Goal: Information Seeking & Learning: Check status

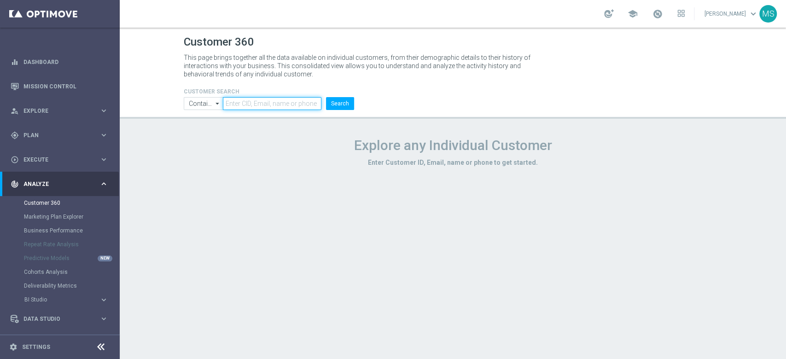
click at [268, 104] on input "text" at bounding box center [272, 103] width 98 height 13
paste input "1081084"
type input "1081084"
click at [207, 103] on input "Contains" at bounding box center [204, 103] width 40 height 13
click at [217, 134] on div "Equals" at bounding box center [204, 131] width 40 height 14
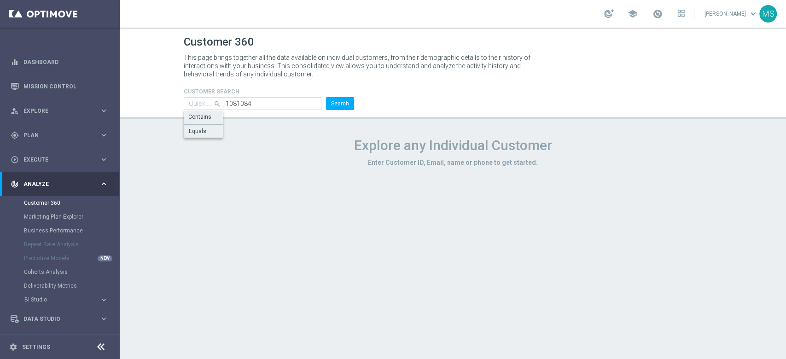
type input "Equals"
click at [334, 108] on button "Search" at bounding box center [340, 103] width 28 height 13
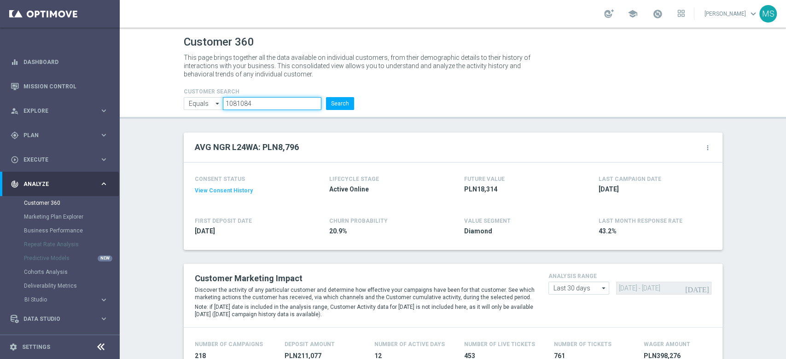
click at [254, 100] on input "1081084" at bounding box center [272, 103] width 98 height 13
paste input "169488"
type input "1169488"
click at [340, 104] on button "Search" at bounding box center [340, 103] width 28 height 13
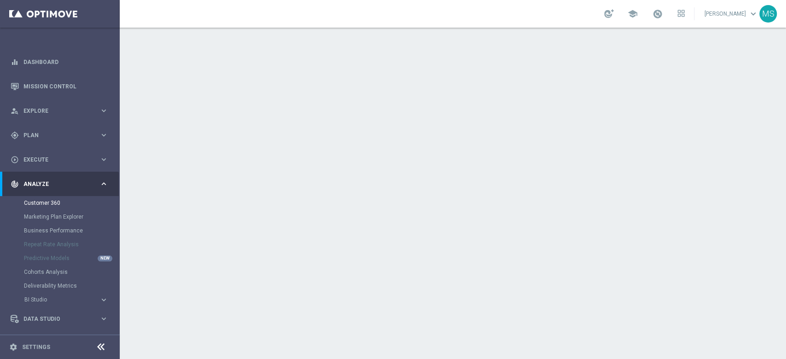
click at [63, 197] on div "Customer 360" at bounding box center [71, 203] width 95 height 14
click at [47, 205] on link "Customer 360" at bounding box center [60, 202] width 72 height 7
click at [35, 201] on link "Customer 360" at bounding box center [60, 202] width 72 height 7
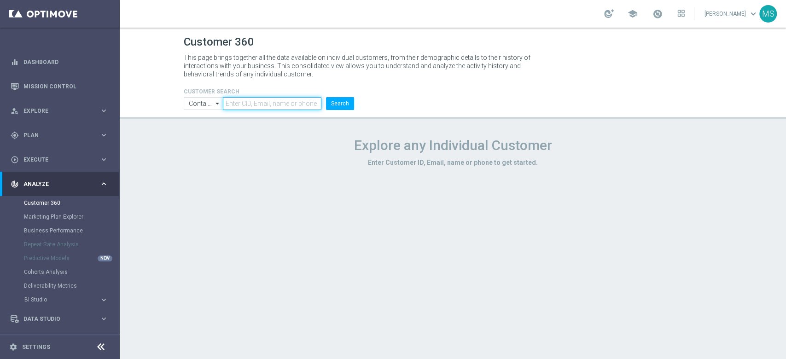
click at [254, 101] on input "text" at bounding box center [272, 103] width 98 height 13
paste input "1169488"
type input "1169488"
click at [190, 105] on input "Contains" at bounding box center [204, 103] width 40 height 13
click at [194, 134] on div "Equals" at bounding box center [196, 131] width 17 height 8
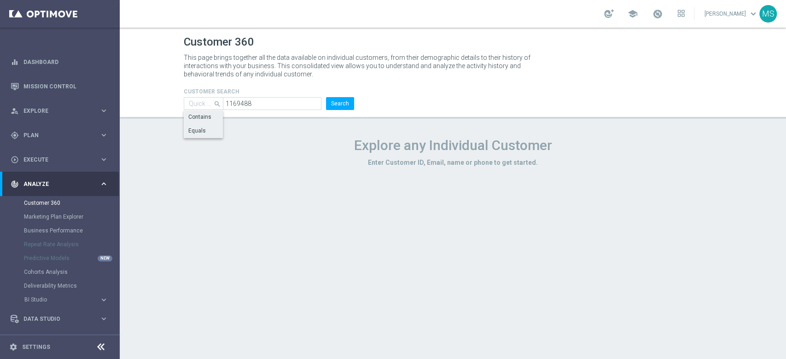
type input "Equals"
click at [343, 104] on button "Search" at bounding box center [340, 103] width 28 height 13
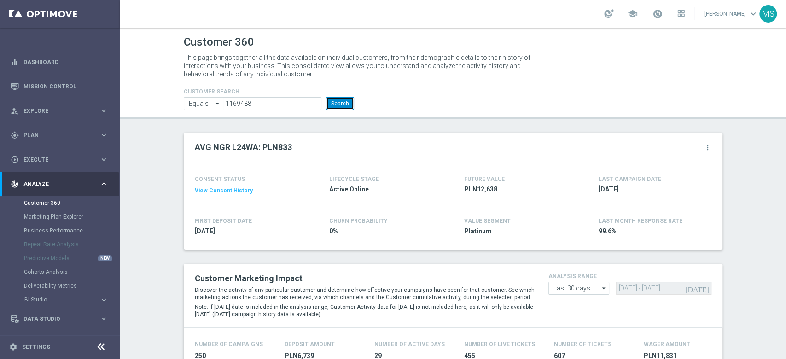
click at [328, 104] on button "Search" at bounding box center [340, 103] width 28 height 13
click at [269, 104] on input "1169488" at bounding box center [272, 103] width 98 height 13
paste input "2418486"
type input "2418486"
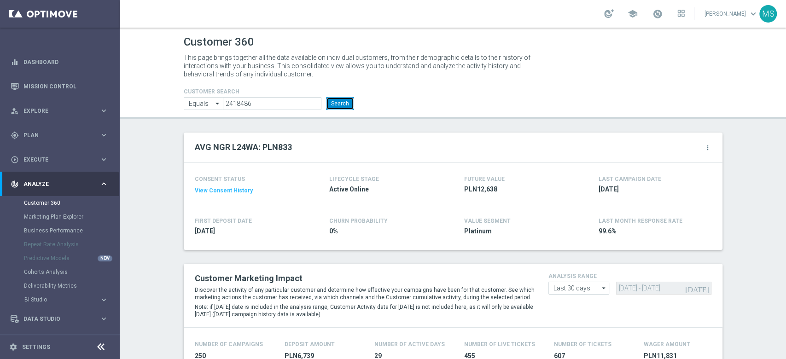
click at [330, 100] on button "Search" at bounding box center [340, 103] width 28 height 13
